Goal: Task Accomplishment & Management: Complete application form

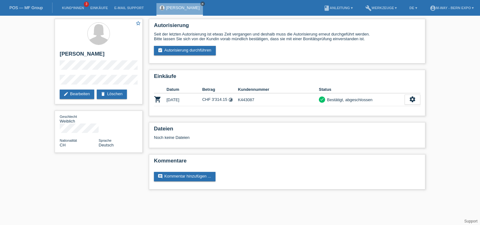
click at [200, 4] on link "close" at bounding box center [202, 4] width 4 height 4
click at [78, 8] on link "Kund*innen" at bounding box center [73, 8] width 28 height 4
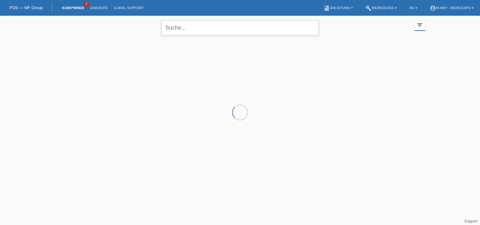
click at [210, 24] on input "text" at bounding box center [240, 27] width 157 height 15
click at [27, 8] on link "POS — MF Group" at bounding box center [25, 7] width 33 height 5
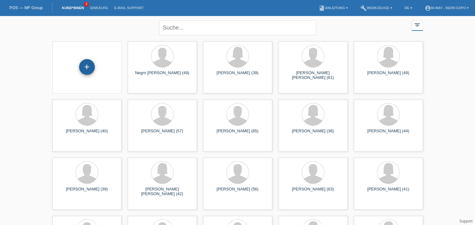
click at [91, 70] on div "+" at bounding box center [87, 67] width 15 height 11
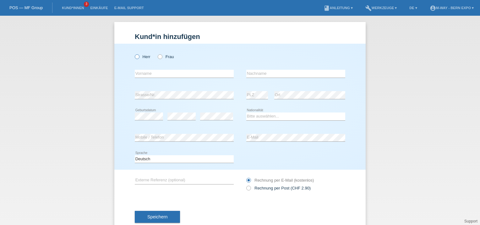
click at [134, 53] on icon at bounding box center [134, 53] width 0 height 0
click at [137, 57] on input "Herr" at bounding box center [137, 56] width 4 height 4
radio input "true"
click at [140, 72] on input "text" at bounding box center [184, 74] width 99 height 8
type input "Jan"
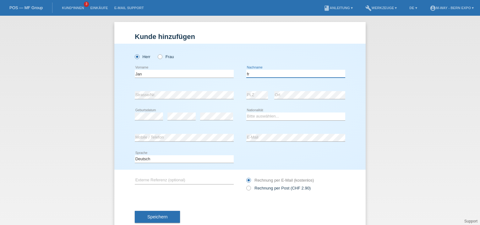
type input "f"
type input "Friedrich"
click at [140, 72] on input "Jan" at bounding box center [184, 74] width 99 height 8
type input "Jan28"
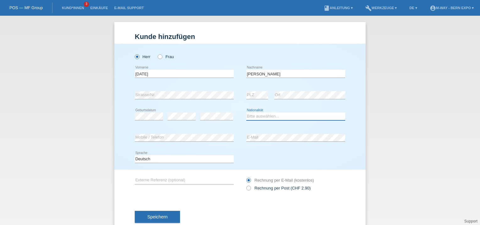
click at [276, 115] on select "Bitte auswählen... Schweiz Deutschland Liechtenstein Österreich ------------ Af…" at bounding box center [295, 116] width 99 height 8
select select "DE"
click at [246, 112] on select "Bitte auswählen... Schweiz Deutschland Liechtenstein Österreich ------------ Af…" at bounding box center [295, 116] width 99 height 8
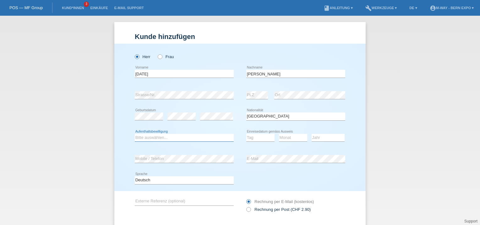
click at [195, 140] on select "Bitte auswählen... C B B - Flüchtlingsstatus Andere" at bounding box center [184, 138] width 99 height 8
select select "B"
click at [135, 134] on select "Bitte auswählen... C B B - Flüchtlingsstatus Andere" at bounding box center [184, 138] width 99 height 8
click at [261, 137] on select "Tag 01 02 03 04 05 06 07 08 09 10 11" at bounding box center [260, 138] width 28 height 8
click at [246, 134] on select "Tag 01 02 03 04 05 06 07 08 09 10 11" at bounding box center [260, 138] width 28 height 8
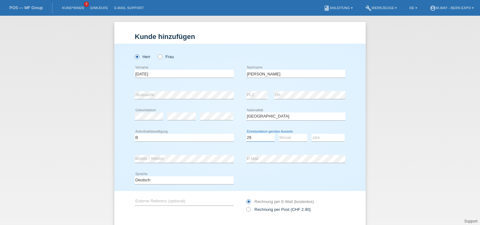
click at [260, 135] on select "Tag 01 02 03 04 05 06 07 08 09 10 11" at bounding box center [260, 138] width 28 height 8
select select "30"
click at [246, 134] on select "Tag 01 02 03 04 05 06 07 08 09 10 11" at bounding box center [260, 138] width 28 height 8
click at [283, 136] on select "Monat 01 02 03 04 05 06 07 08 09 10 11" at bounding box center [293, 138] width 28 height 8
select select "05"
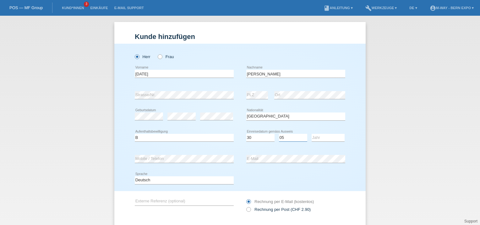
click at [279, 134] on select "Monat 01 02 03 04 05 06 07 08 09 10 11" at bounding box center [293, 138] width 28 height 8
click at [327, 137] on select "Jahr 2025 2024 2023 2022 2021 2020 2019 2018 2017 2016 2015 2014 2013 2012 2011…" at bounding box center [328, 138] width 33 height 8
select select "2024"
click at [312, 134] on select "Jahr 2025 2024 2023 2022 2021 2020 2019 2018 2017 2016 2015 2014 2013 2012 2011…" at bounding box center [328, 138] width 33 height 8
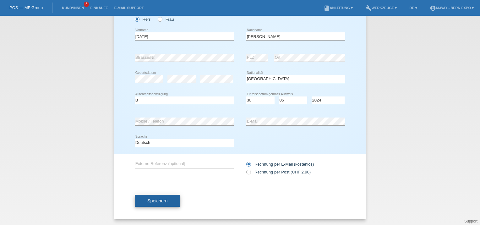
click at [159, 199] on span "Speichern" at bounding box center [157, 200] width 20 height 5
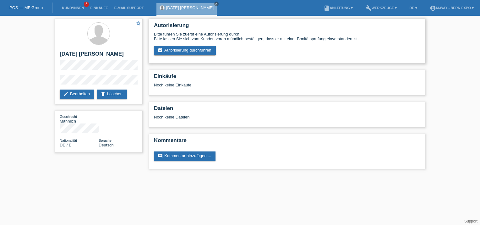
drag, startPoint x: 0, startPoint y: 0, endPoint x: 376, endPoint y: 57, distance: 380.7
click at [376, 57] on div "Autorisierung Bitte führen Sie zuerst eine Autorisierung durch. Bitte lassen Si…" at bounding box center [287, 41] width 277 height 45
click at [200, 50] on link "assignment_turned_in Autorisierung durchführen" at bounding box center [185, 50] width 62 height 9
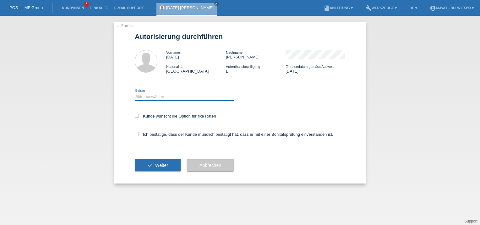
click at [162, 97] on select "Bitte auswählen CHF 1.00 - CHF 499.00 CHF 500.00 - CHF 1'999.00 CHF 2'000.00 - …" at bounding box center [184, 97] width 99 height 8
select select "3"
click at [135, 93] on select "Bitte auswählen CHF 1.00 - CHF 499.00 CHF 500.00 - CHF 1'999.00 CHF 2'000.00 - …" at bounding box center [184, 97] width 99 height 8
click at [136, 118] on label "Kunde wünscht die Option für fixe Raten" at bounding box center [175, 116] width 81 height 5
click at [136, 118] on input "Kunde wünscht die Option für fixe Raten" at bounding box center [137, 116] width 4 height 4
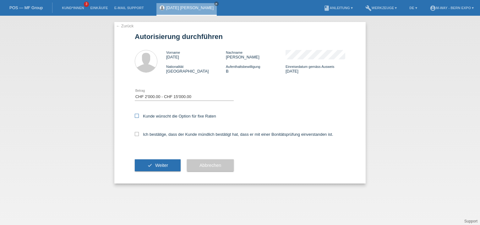
checkbox input "true"
click at [137, 133] on icon at bounding box center [137, 134] width 4 height 4
click at [137, 133] on input "Ich bestätige, dass der Kunde mündlich bestätigt hat, dass er mit einer Bonität…" at bounding box center [137, 134] width 4 height 4
checkbox input "true"
click at [160, 162] on button "check Weiter" at bounding box center [158, 165] width 46 height 12
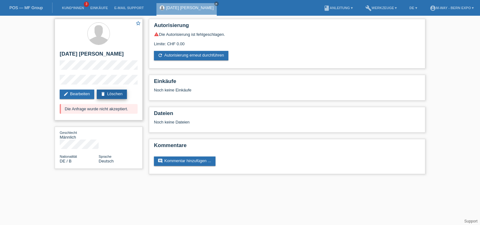
click at [119, 92] on link "delete Löschen" at bounding box center [112, 94] width 30 height 9
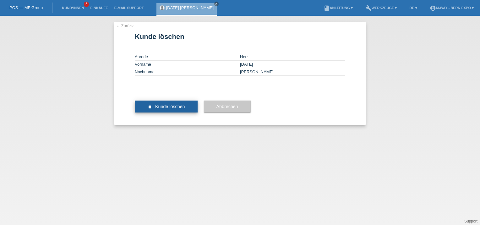
click at [170, 109] on span "Kunde löschen" at bounding box center [170, 106] width 30 height 5
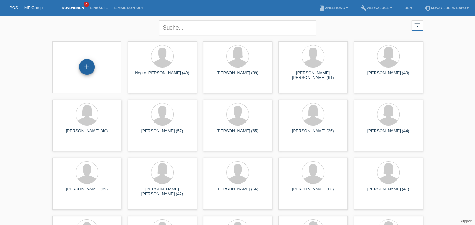
click at [89, 68] on div "+" at bounding box center [87, 67] width 16 height 16
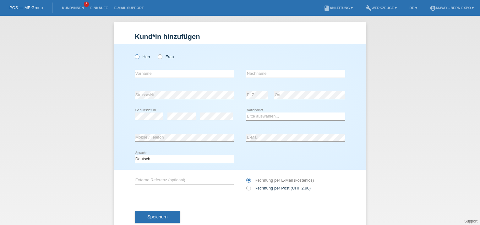
click at [134, 53] on icon at bounding box center [134, 53] width 0 height 0
click at [135, 57] on input "Herr" at bounding box center [137, 56] width 4 height 4
radio input "true"
click at [161, 75] on input "text" at bounding box center [184, 74] width 99 height 8
type input "Jan"
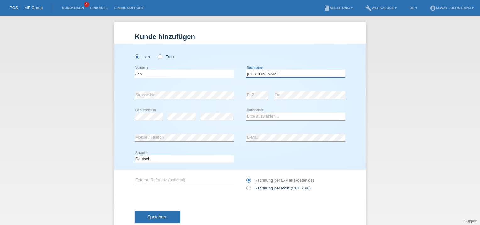
type input "[PERSON_NAME]"
click at [269, 118] on select "Bitte auswählen... Schweiz Deutschland Liechtenstein Österreich ------------ Af…" at bounding box center [295, 116] width 99 height 8
select select "DE"
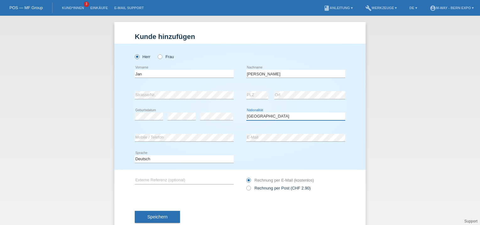
click at [246, 112] on select "Bitte auswählen... Schweiz Deutschland Liechtenstein Österreich ------------ Af…" at bounding box center [295, 116] width 99 height 8
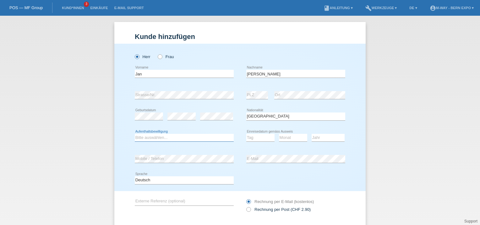
click at [182, 135] on select "Bitte auswählen... C B B - Flüchtlingsstatus Andere" at bounding box center [184, 138] width 99 height 8
select select "B"
click at [135, 134] on select "Bitte auswählen... C B B - Flüchtlingsstatus Andere" at bounding box center [184, 138] width 99 height 8
click at [259, 138] on select "Tag 01 02 03 04 05 06 07 08 09 10 11" at bounding box center [260, 138] width 28 height 8
select select "30"
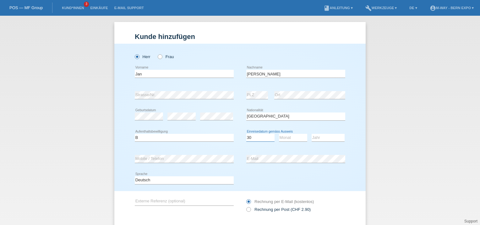
click at [246, 134] on select "Tag 01 02 03 04 05 06 07 08 09 10 11" at bounding box center [260, 138] width 28 height 8
click at [293, 138] on select "Monat 01 02 03 04 05 06 07 08 09 10 11" at bounding box center [293, 138] width 28 height 8
select select "05"
click at [279, 134] on select "Monat 01 02 03 04 05 06 07 08 09 10 11" at bounding box center [293, 138] width 28 height 8
click at [321, 136] on select "Jahr 2025 2024 2023 2022 2021 2020 2019 2018 2017 2016 2015 2014 2013 2012 2011…" at bounding box center [328, 138] width 33 height 8
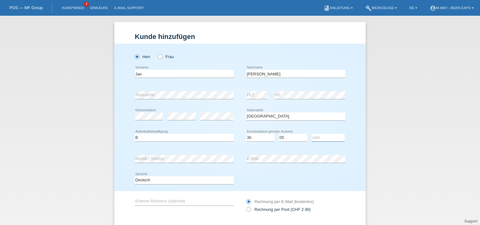
select select "2024"
click at [312, 134] on select "Jahr 2025 2024 2023 2022 2021 2020 2019 2018 2017 2016 2015 2014 2013 2012 2011…" at bounding box center [328, 138] width 33 height 8
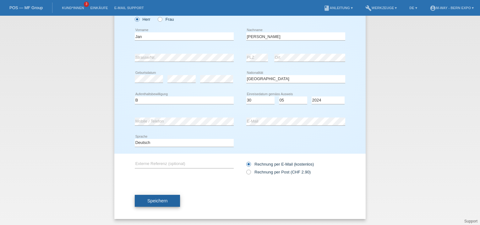
click at [162, 200] on span "Speichern" at bounding box center [157, 200] width 20 height 5
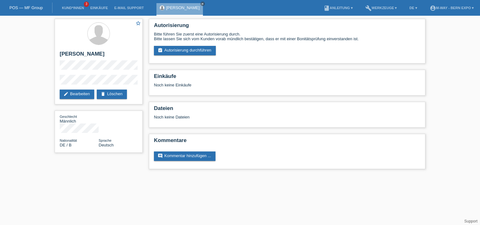
click at [162, 175] on html "POS — MF Group Kund*innen 3 Einkäufe E-Mail Support [PERSON_NAME] close menu" at bounding box center [240, 87] width 480 height 175
click at [186, 50] on link "assignment_turned_in Autorisierung durchführen" at bounding box center [185, 50] width 62 height 9
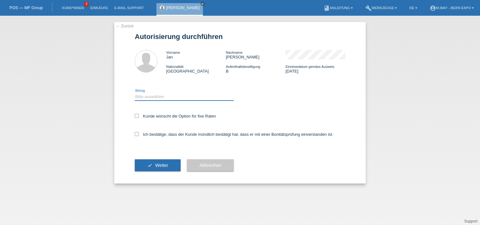
click at [146, 96] on select "Bitte auswählen CHF 1.00 - CHF 499.00 CHF 500.00 - CHF 1'999.00 CHF 2'000.00 - …" at bounding box center [184, 97] width 99 height 8
select select "3"
click at [135, 93] on select "Bitte auswählen CHF 1.00 - CHF 499.00 CHF 500.00 - CHF 1'999.00 CHF 2'000.00 - …" at bounding box center [184, 97] width 99 height 8
click at [137, 118] on icon at bounding box center [137, 116] width 4 height 4
click at [137, 118] on input "Kunde wünscht die Option für fixe Raten" at bounding box center [137, 116] width 4 height 4
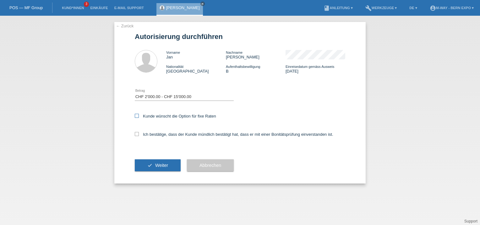
checkbox input "true"
click at [137, 133] on icon at bounding box center [137, 134] width 4 height 4
click at [137, 133] on input "Ich bestätige, dass der Kunde mündlich bestätigt hat, dass er mit einer Bonität…" at bounding box center [137, 134] width 4 height 4
checkbox input "true"
click at [158, 167] on span "Weiter" at bounding box center [161, 165] width 13 height 5
